Goal: Navigation & Orientation: Find specific page/section

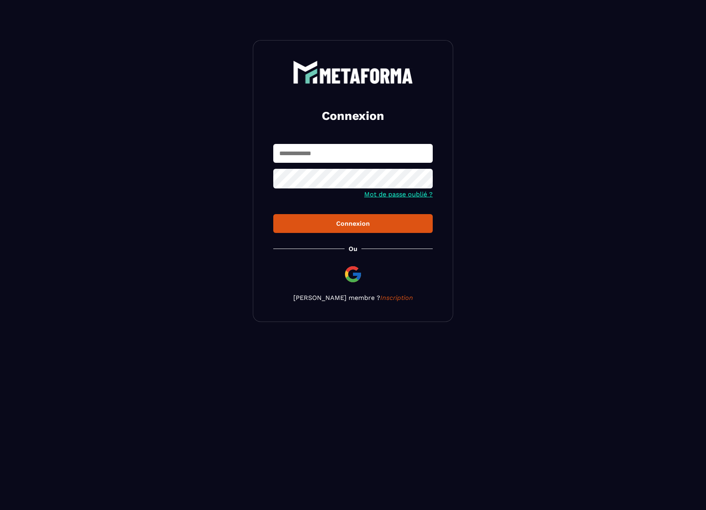
type input "**********"
click at [320, 226] on div "Connexion" at bounding box center [353, 224] width 147 height 8
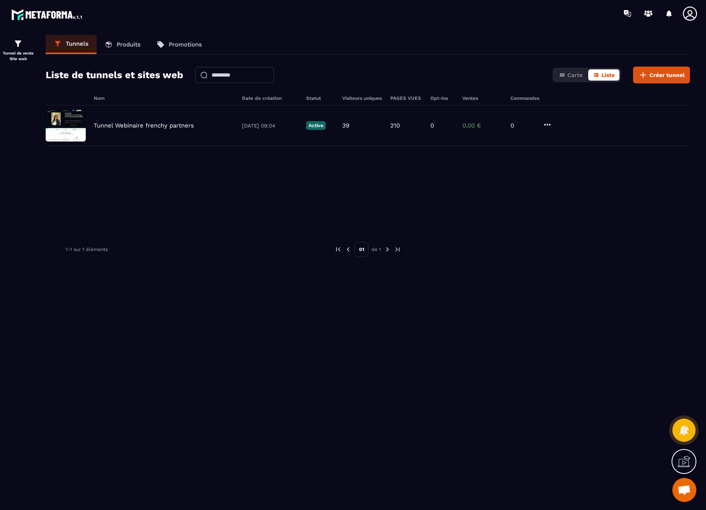
drag, startPoint x: 692, startPoint y: 14, endPoint x: 685, endPoint y: 21, distance: 9.6
click at [692, 14] on icon at bounding box center [690, 14] width 16 height 16
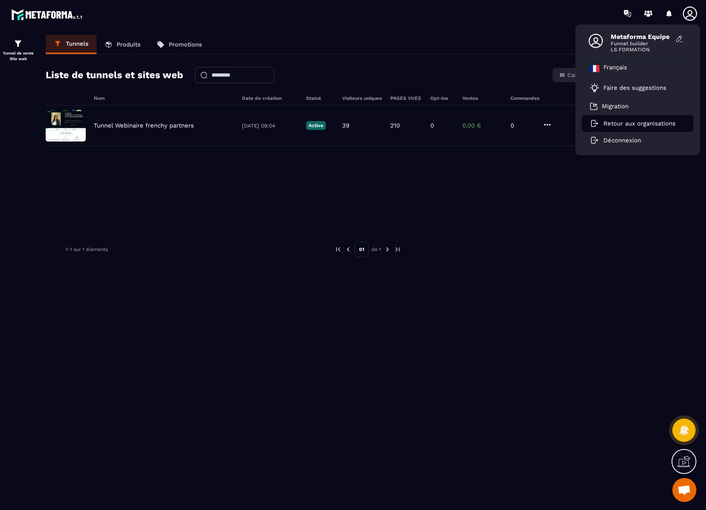
click at [616, 125] on p "Retour aux organisations" at bounding box center [640, 123] width 72 height 7
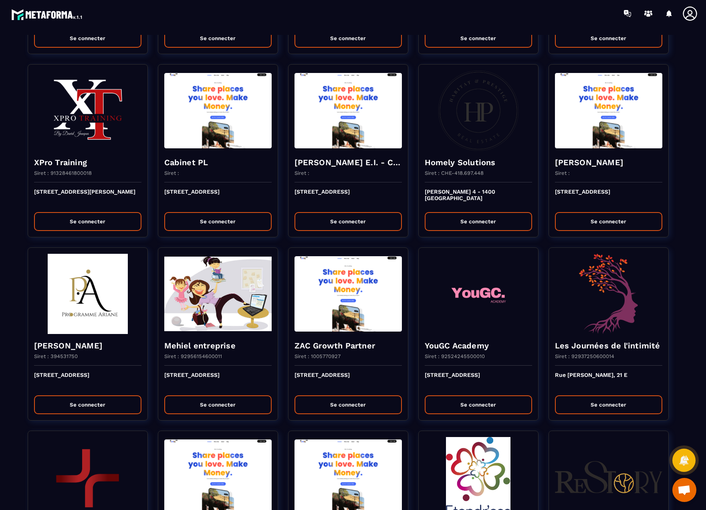
scroll to position [551, 0]
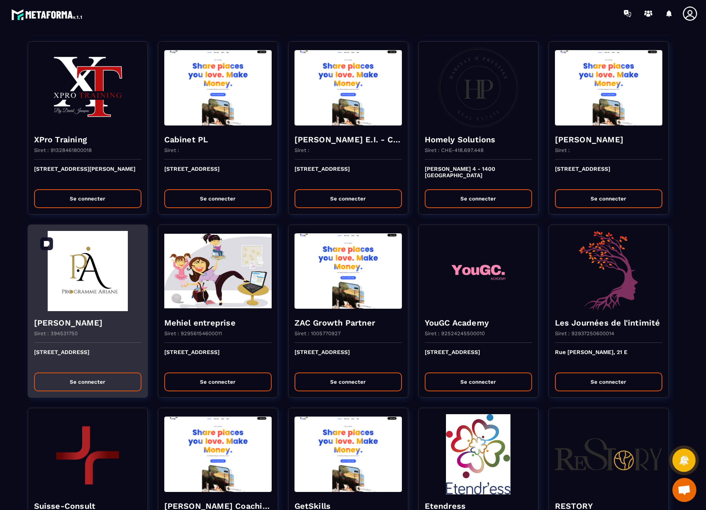
click at [85, 297] on img at bounding box center [87, 271] width 107 height 80
